Goal: Task Accomplishment & Management: Complete application form

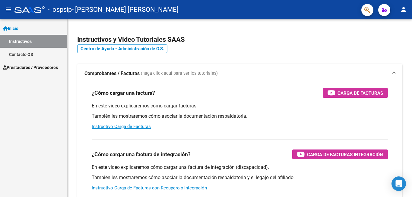
click at [40, 66] on span "Prestadores / Proveedores" at bounding box center [30, 67] width 55 height 7
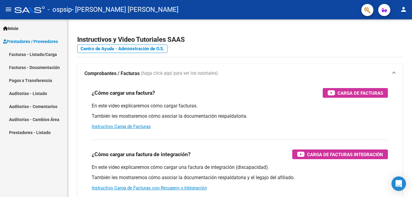
click at [44, 55] on link "Facturas - Listado/Carga" at bounding box center [33, 54] width 67 height 13
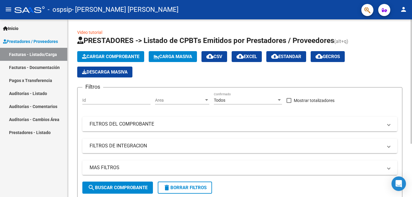
click at [120, 56] on span "Cargar Comprobante" at bounding box center [110, 56] width 57 height 5
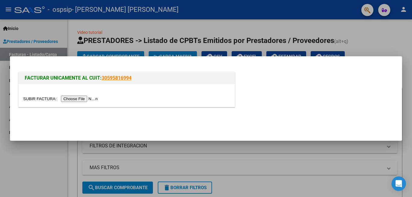
click at [88, 98] on input "file" at bounding box center [61, 98] width 76 height 6
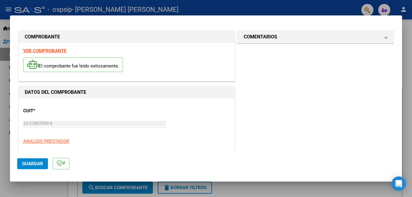
click at [37, 162] on span "Guardar" at bounding box center [32, 163] width 21 height 5
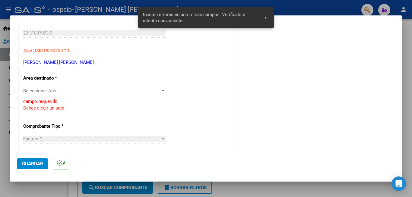
scroll to position [91, 0]
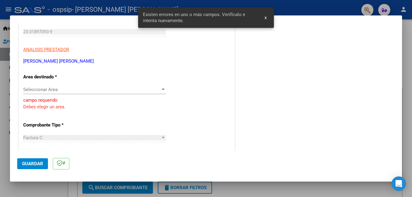
click at [153, 90] on span "Seleccionar Area" at bounding box center [91, 89] width 137 height 5
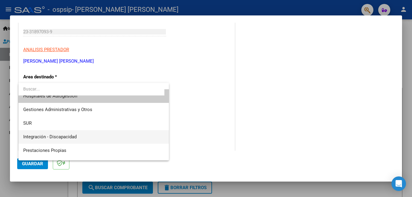
scroll to position [0, 0]
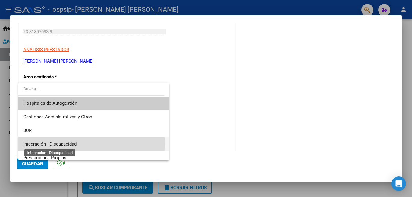
click at [70, 142] on span "Integración - Discapacidad" at bounding box center [49, 143] width 53 height 5
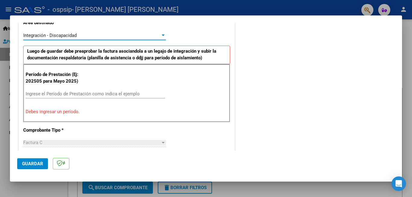
scroll to position [152, 0]
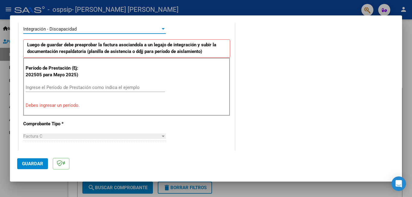
click at [77, 87] on input "Ingrese el Período de Prestación como indica el ejemplo" at bounding box center [95, 87] width 139 height 5
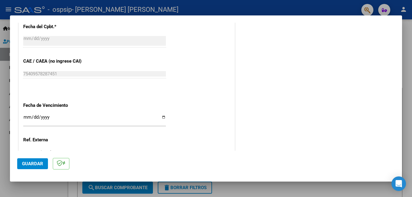
scroll to position [363, 0]
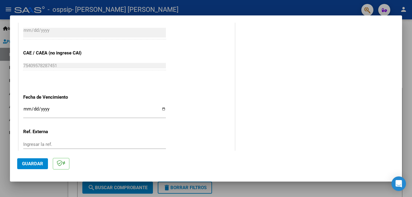
type input "202509"
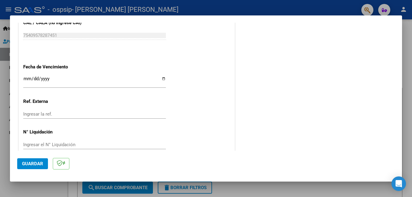
scroll to position [404, 0]
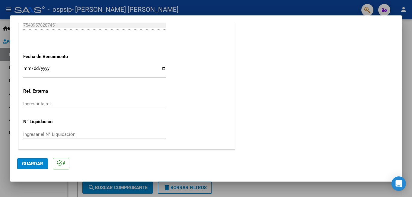
click at [98, 130] on div "Ingresar el N° Liquidación" at bounding box center [94, 134] width 143 height 9
type input "011"
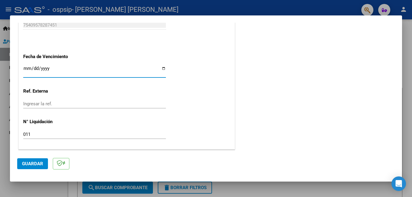
click at [163, 69] on input "Ingresar la fecha" at bounding box center [94, 71] width 143 height 10
type input "[DATE]"
click at [36, 162] on span "Guardar" at bounding box center [32, 163] width 21 height 5
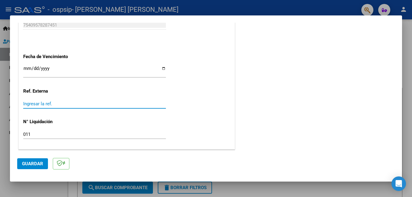
click at [103, 104] on input "Ingresar la ref." at bounding box center [94, 103] width 143 height 5
click at [40, 162] on span "Guardar" at bounding box center [32, 163] width 21 height 5
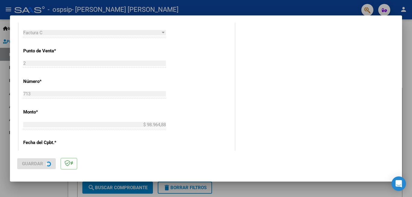
scroll to position [241, 0]
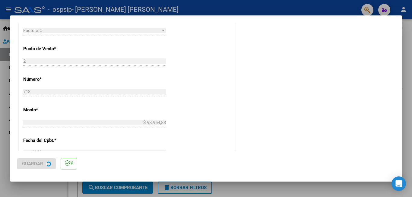
click at [156, 29] on div "Factura C" at bounding box center [91, 30] width 137 height 5
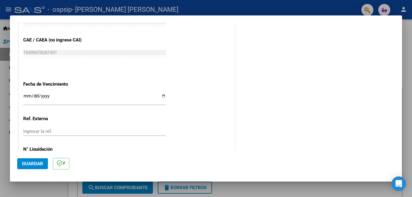
scroll to position [404, 0]
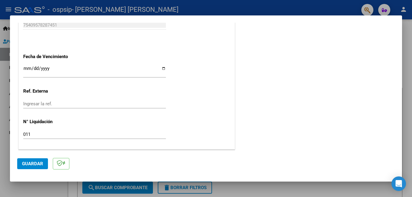
click at [64, 102] on input "Ingresar la ref." at bounding box center [94, 103] width 143 height 5
type input "011"
click at [33, 134] on input "011" at bounding box center [94, 133] width 143 height 5
type input "0"
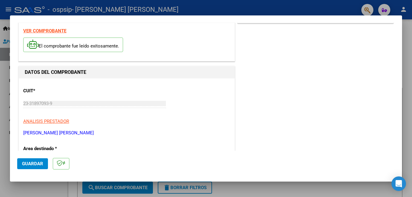
scroll to position [0, 0]
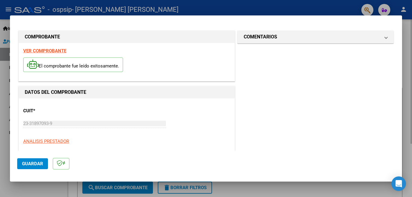
click at [408, 35] on div at bounding box center [206, 98] width 412 height 197
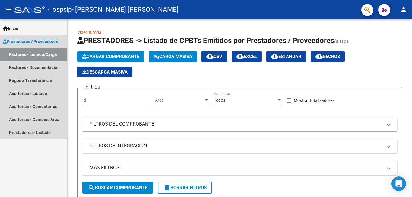
click at [32, 41] on span "Prestadores / Proveedores" at bounding box center [30, 41] width 55 height 7
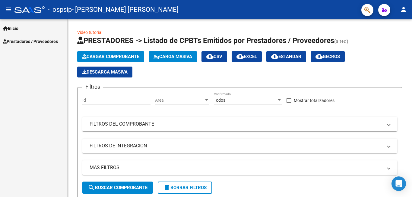
click at [32, 40] on span "Prestadores / Proveedores" at bounding box center [30, 41] width 55 height 7
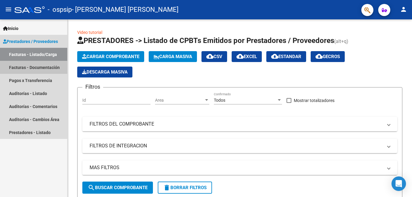
click at [28, 67] on link "Facturas - Documentación" at bounding box center [33, 67] width 67 height 13
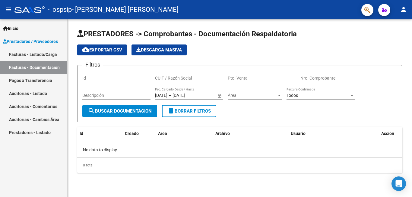
click at [52, 55] on link "Facturas - Listado/Carga" at bounding box center [33, 54] width 67 height 13
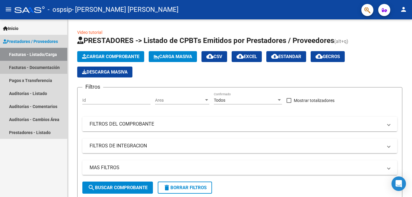
click at [48, 68] on link "Facturas - Documentación" at bounding box center [33, 67] width 67 height 13
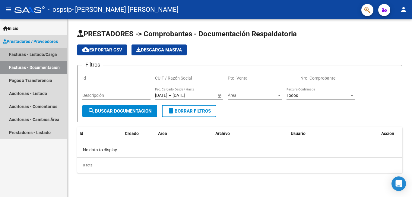
click at [37, 53] on link "Facturas - Listado/Carga" at bounding box center [33, 54] width 67 height 13
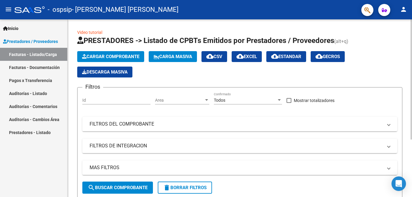
click at [126, 53] on button "Cargar Comprobante" at bounding box center [110, 56] width 67 height 11
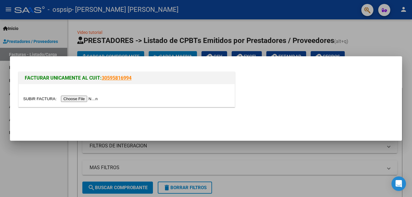
click at [91, 99] on input "file" at bounding box center [61, 98] width 76 height 6
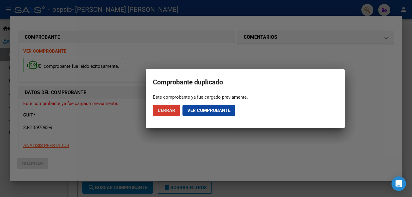
click at [169, 108] on span "Cerrar" at bounding box center [167, 109] width 18 height 5
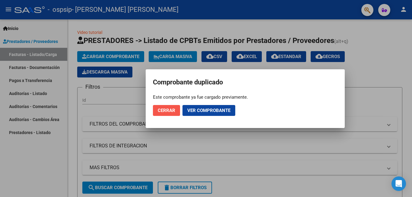
click at [163, 110] on span "Cerrar" at bounding box center [167, 109] width 18 height 5
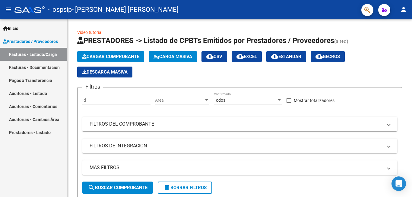
click at [48, 68] on link "Facturas - Documentación" at bounding box center [33, 67] width 67 height 13
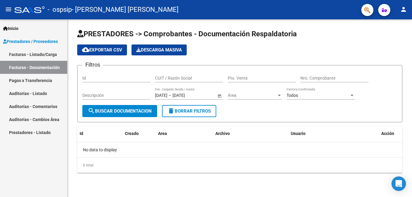
click at [51, 53] on link "Facturas - Listado/Carga" at bounding box center [33, 54] width 67 height 13
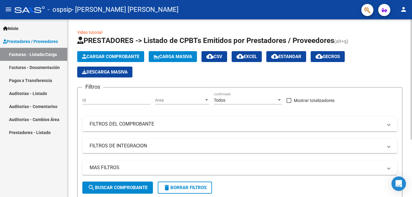
click at [362, 126] on mat-panel-title "FILTROS DEL COMPROBANTE" at bounding box center [236, 123] width 293 height 7
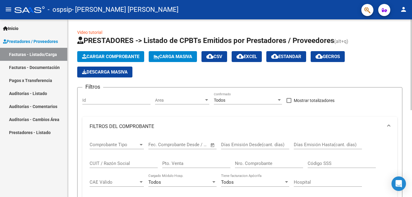
click at [362, 126] on mat-panel-title "FILTROS DEL COMPROBANTE" at bounding box center [236, 126] width 293 height 7
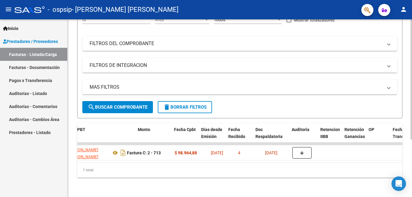
scroll to position [0, 251]
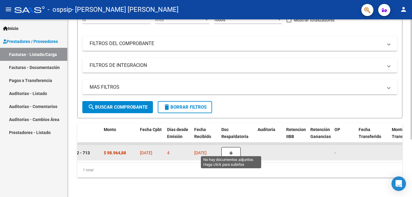
click at [233, 149] on button "button" at bounding box center [231, 152] width 19 height 11
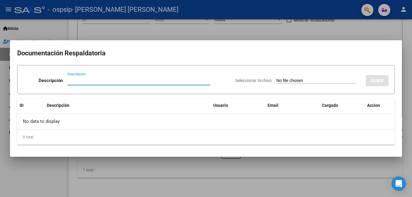
click at [321, 25] on div at bounding box center [206, 98] width 412 height 197
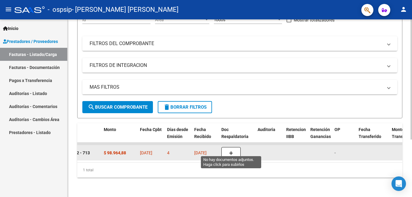
click at [230, 151] on icon "button" at bounding box center [231, 153] width 4 height 5
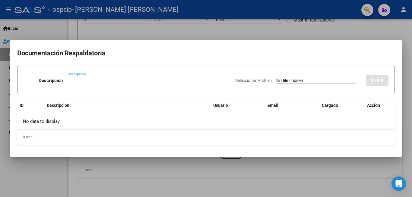
click at [286, 79] on input "Seleccionar Archivo" at bounding box center [317, 81] width 80 height 6
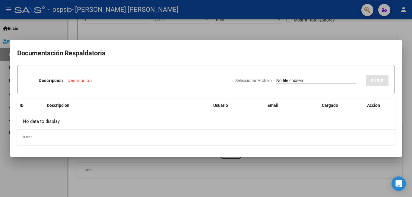
click at [94, 81] on input "Descripción" at bounding box center [139, 80] width 143 height 5
click at [61, 77] on div "Descripción Descripción" at bounding box center [127, 81] width 207 height 18
drag, startPoint x: 136, startPoint y: 77, endPoint x: 225, endPoint y: 80, distance: 89.1
click at [150, 80] on div "Descripción" at bounding box center [139, 80] width 143 height 9
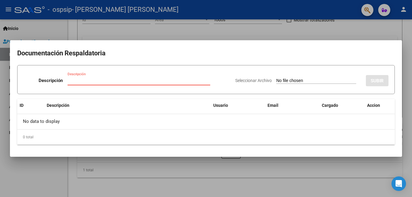
click at [235, 81] on span "Seleccionar Archivo" at bounding box center [253, 80] width 37 height 5
click at [277, 81] on input "Seleccionar Archivo" at bounding box center [317, 81] width 80 height 6
type input "C:\fakepath\Constatación de Comprobantes _ AFIP.pdf"
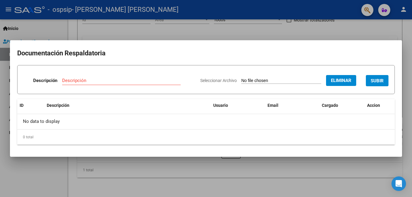
click at [118, 77] on div "Descripción" at bounding box center [121, 80] width 119 height 9
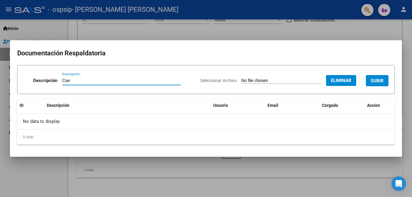
type input "Cae"
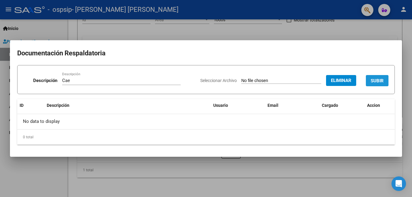
click at [383, 79] on span "SUBIR" at bounding box center [377, 80] width 13 height 5
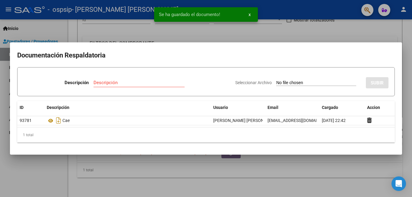
click at [277, 81] on input "Seleccionar Archivo" at bounding box center [317, 83] width 80 height 6
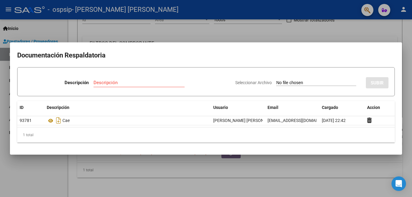
type input "C:\fakepath\PLANILLA ASISTENCIA [DATE].pdf"
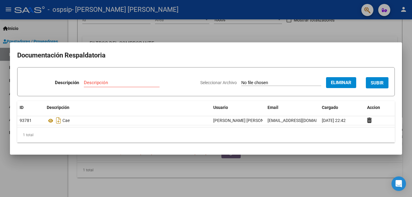
click at [115, 77] on div "Descripción Descripción" at bounding box center [110, 84] width 172 height 18
click at [114, 81] on input "Descripción" at bounding box center [122, 82] width 76 height 5
type input "p"
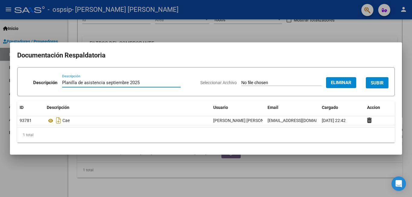
type input "Planilla de asistencia septiembre 2025"
click at [383, 82] on span "SUBIR" at bounding box center [377, 82] width 13 height 5
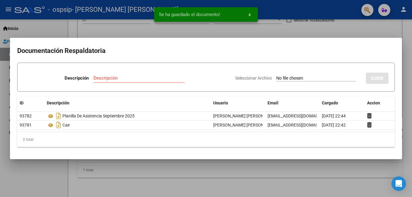
click at [258, 27] on div "Se ha guardado el documento! x" at bounding box center [206, 14] width 118 height 29
click at [279, 23] on div at bounding box center [206, 98] width 412 height 197
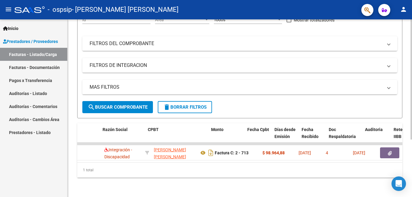
scroll to position [0, 183]
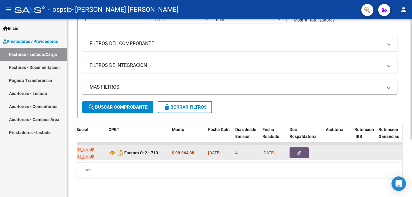
click at [298, 150] on button "button" at bounding box center [299, 152] width 19 height 11
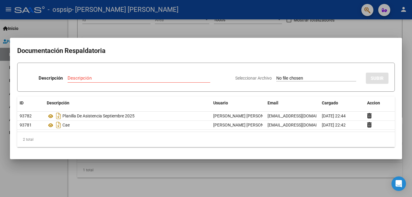
click at [340, 76] on input "Seleccionar Archivo" at bounding box center [317, 78] width 80 height 6
type input "C:\fakepath\AUTORIZACION PSICO.pdf"
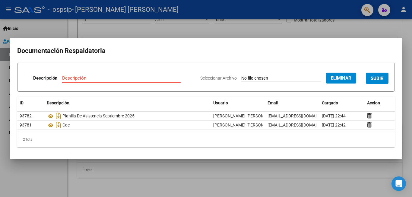
click at [378, 82] on button "SUBIR" at bounding box center [377, 77] width 23 height 11
click at [378, 76] on span "SUBIR" at bounding box center [377, 77] width 13 height 5
click at [338, 29] on div at bounding box center [206, 98] width 412 height 197
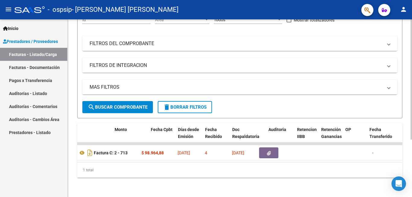
scroll to position [0, 250]
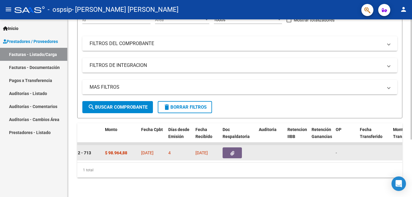
click at [229, 148] on button "button" at bounding box center [232, 152] width 19 height 11
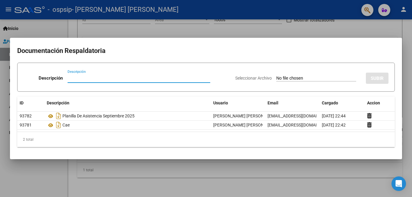
click at [353, 77] on input "Seleccionar Archivo" at bounding box center [317, 78] width 80 height 6
type input "C:\fakepath\AUTORIZACION PSICO.pdf"
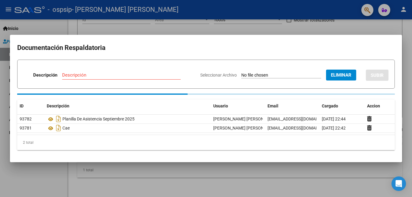
click at [117, 76] on input "Descripción" at bounding box center [121, 74] width 119 height 5
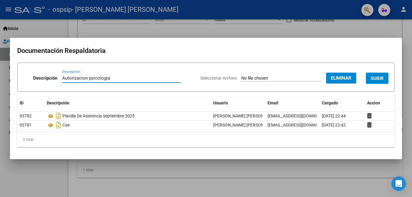
type input "Autorizacion psicologia"
click at [374, 80] on span "SUBIR" at bounding box center [377, 77] width 13 height 5
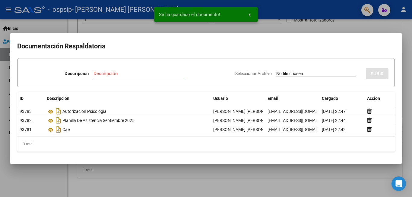
click at [373, 21] on div at bounding box center [206, 98] width 412 height 197
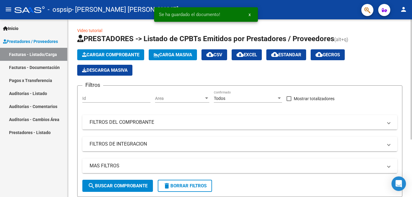
scroll to position [0, 0]
